Goal: Navigation & Orientation: Find specific page/section

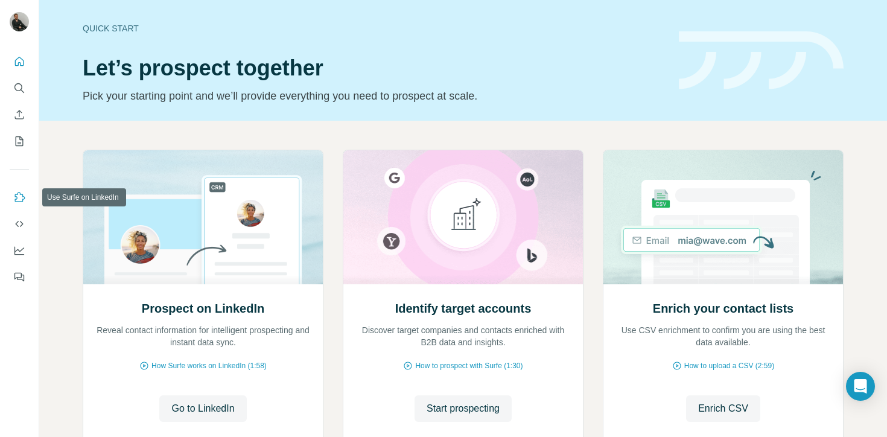
click at [25, 193] on icon "Use Surfe on LinkedIn" at bounding box center [19, 197] width 12 height 12
